Goal: Complete application form: Complete application form

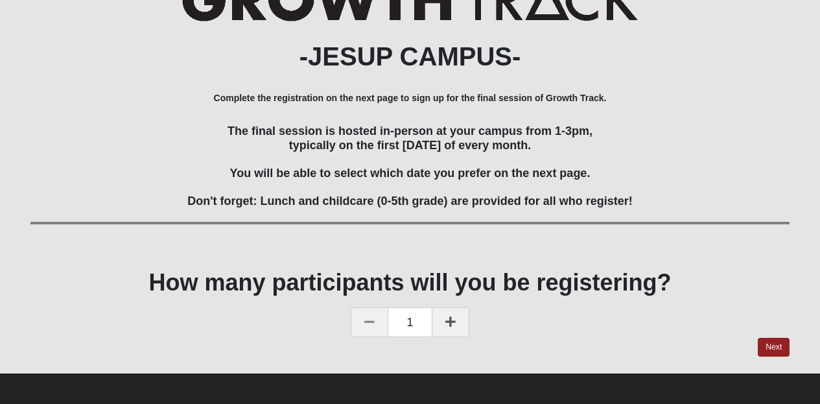
scroll to position [193, 0]
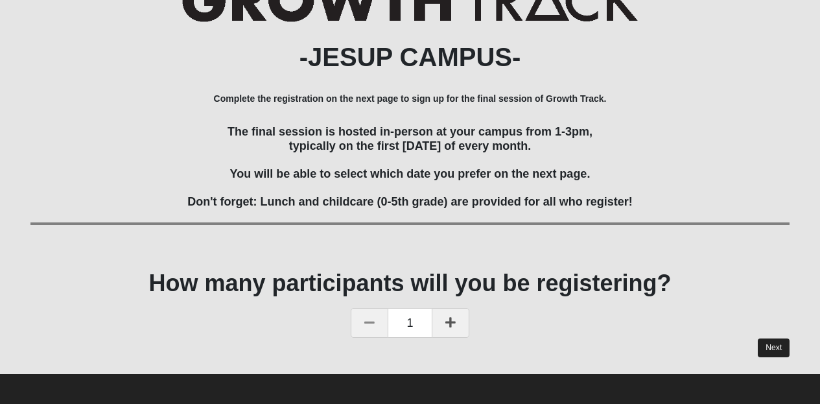
click at [782, 343] on link "Next" at bounding box center [774, 347] width 32 height 19
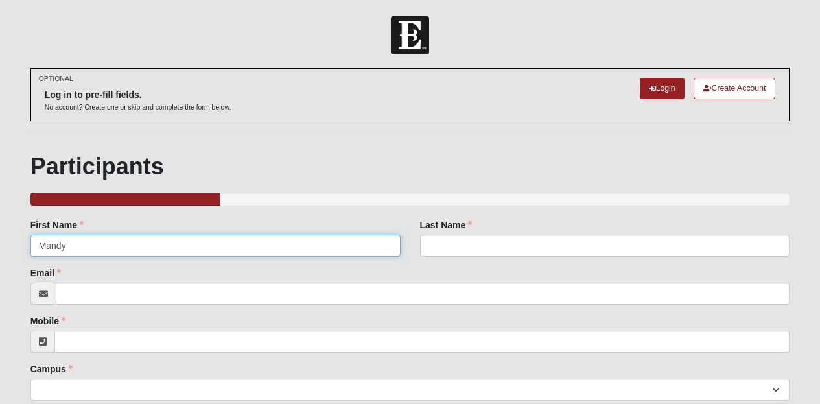
type input "Mandy"
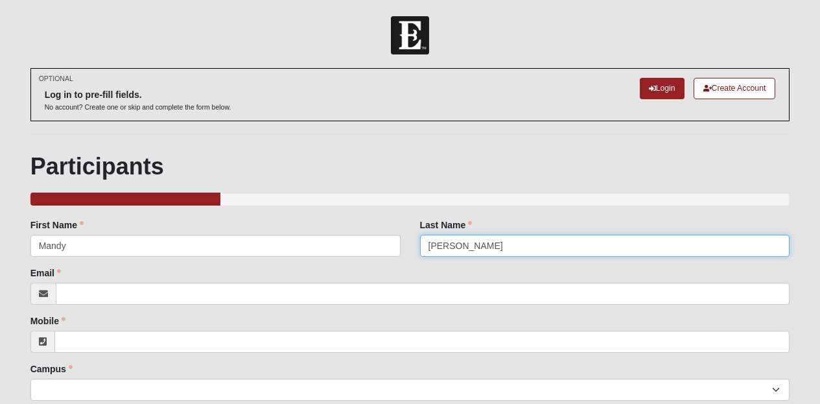
type input "[PERSON_NAME]"
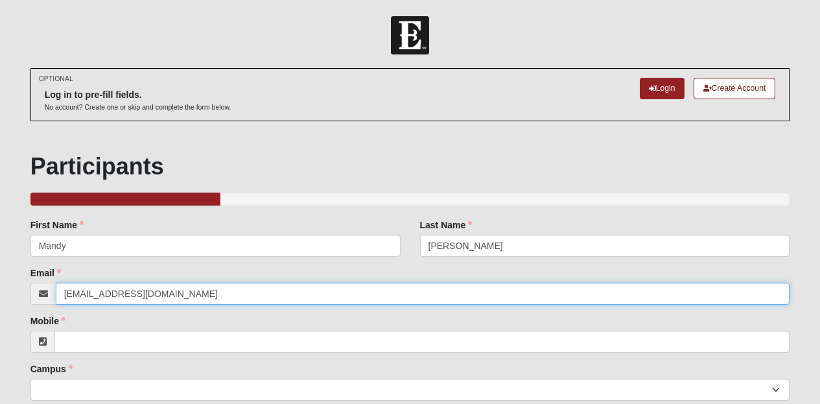
type input "[EMAIL_ADDRESS][DOMAIN_NAME]"
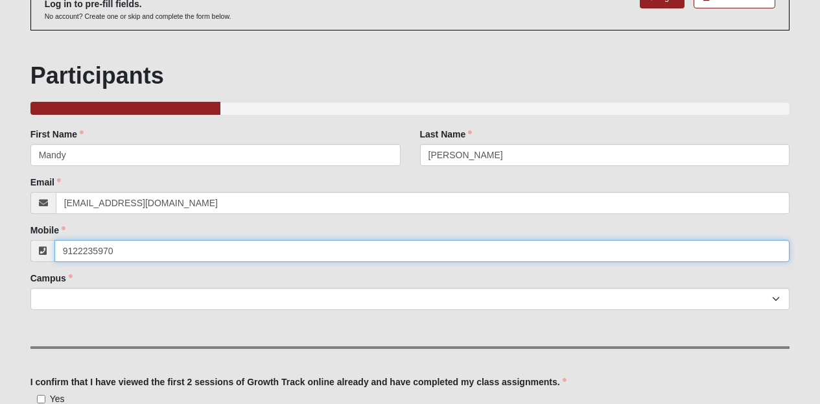
scroll to position [91, 0]
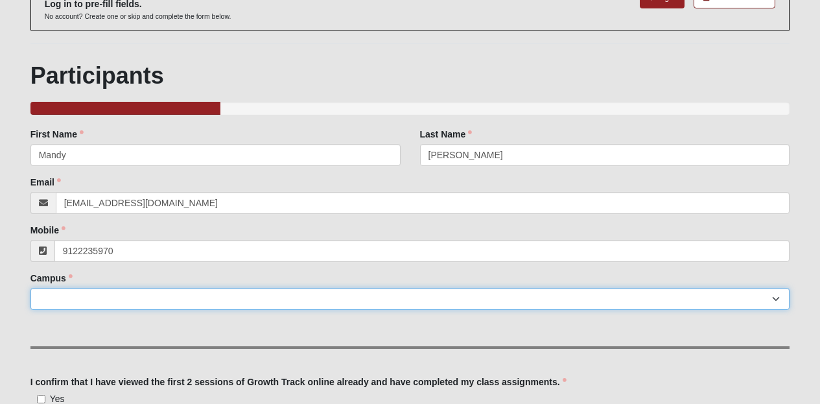
type input "[PHONE_NUMBER]"
select select "12"
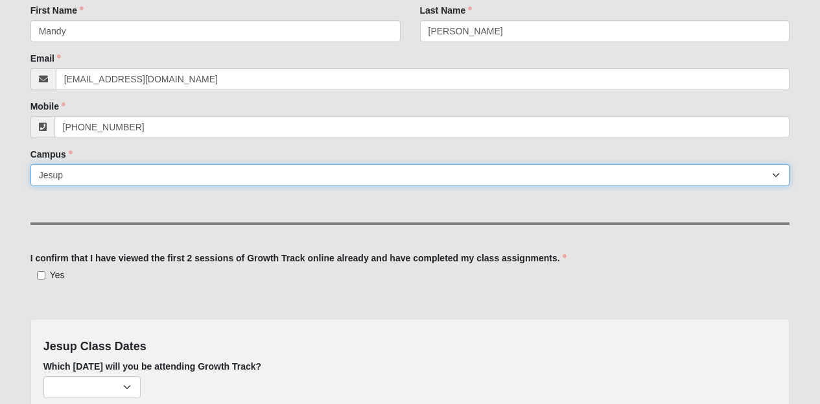
scroll to position [218, 0]
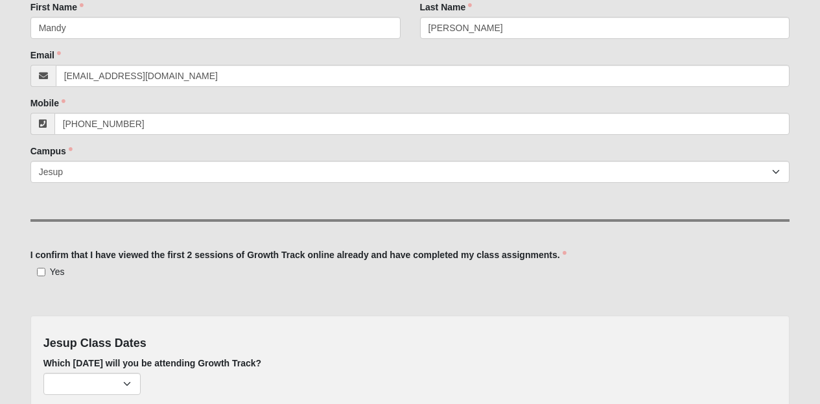
click at [45, 270] on label "Yes" at bounding box center [47, 271] width 34 height 13
click at [45, 270] on input "Yes" at bounding box center [41, 272] width 8 height 8
checkbox input "true"
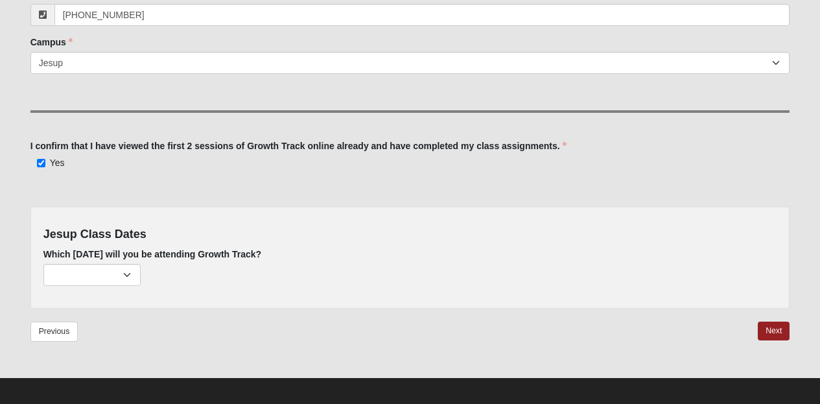
scroll to position [332, 0]
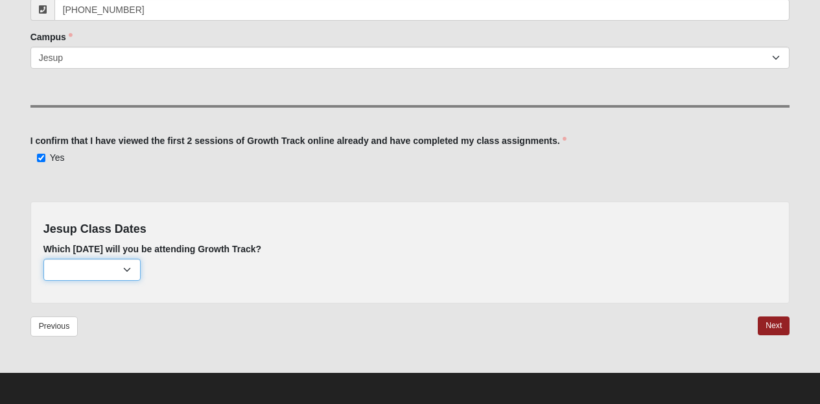
select select "659"
click at [774, 324] on link "Next" at bounding box center [774, 325] width 32 height 19
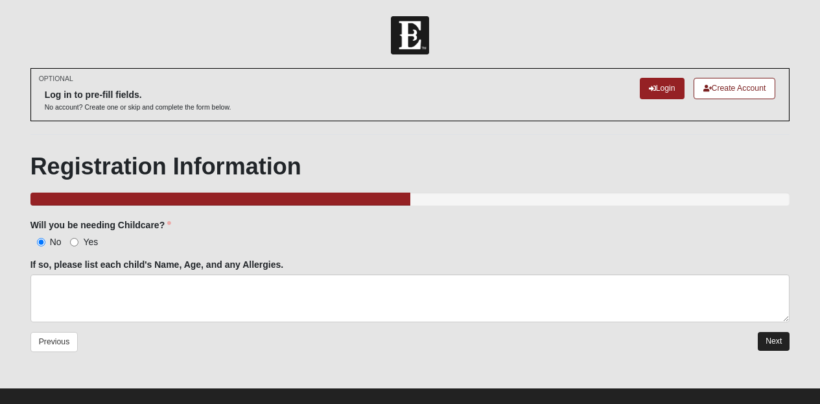
click at [772, 335] on link "Next" at bounding box center [774, 341] width 32 height 19
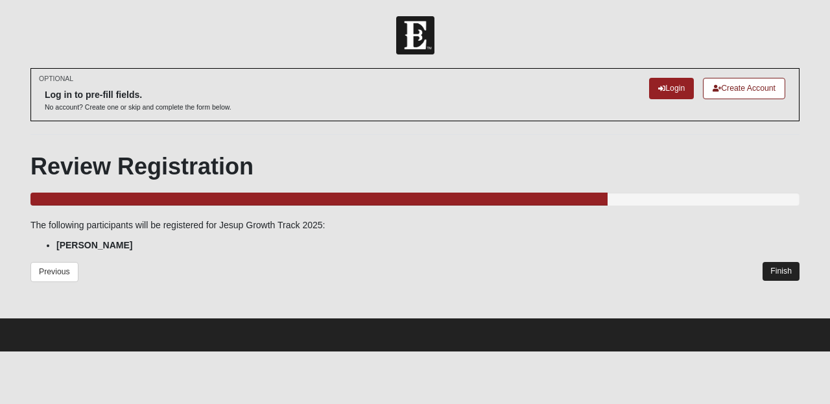
click at [776, 267] on link "Finish" at bounding box center [781, 271] width 37 height 19
